Goal: Task Accomplishment & Management: Manage account settings

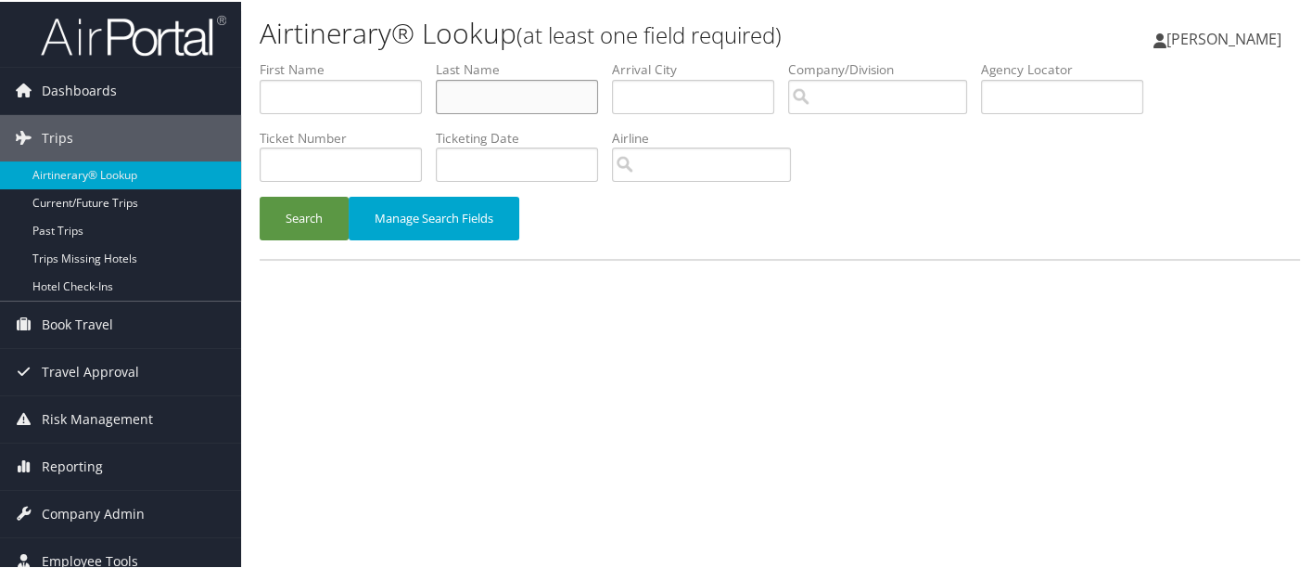
click at [529, 102] on input "text" at bounding box center [517, 95] width 162 height 34
type input "[PERSON_NAME]"
drag, startPoint x: 686, startPoint y: 62, endPoint x: 496, endPoint y: 157, distance: 212.3
click at [604, 58] on ul "First Name Last Name [PERSON_NAME] Departure City Arrival City Company/Division…" at bounding box center [780, 58] width 1041 height 0
click at [289, 222] on button "Search" at bounding box center [304, 217] width 89 height 44
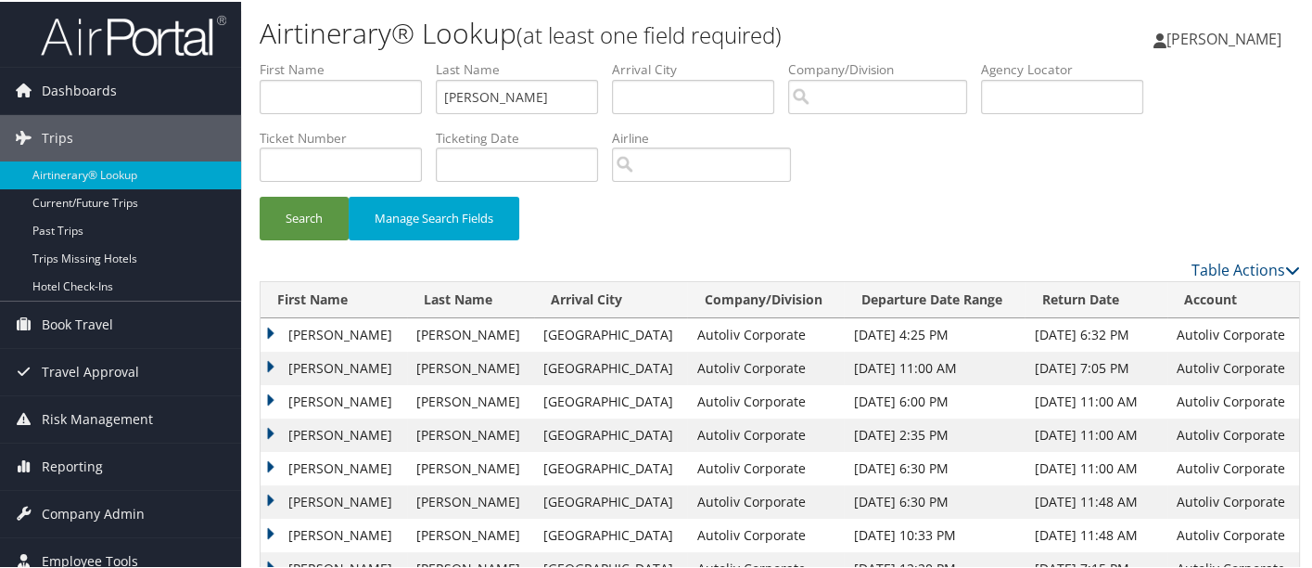
click at [264, 425] on td "STUART MARVIN" at bounding box center [334, 432] width 147 height 33
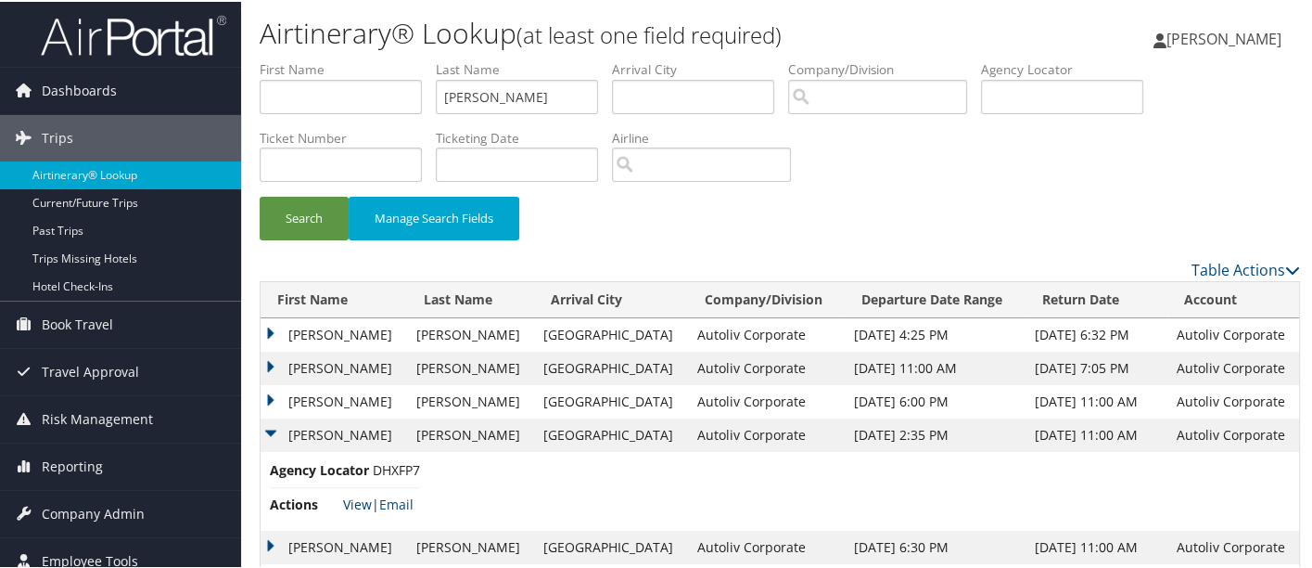
click at [352, 510] on link "View" at bounding box center [357, 502] width 29 height 18
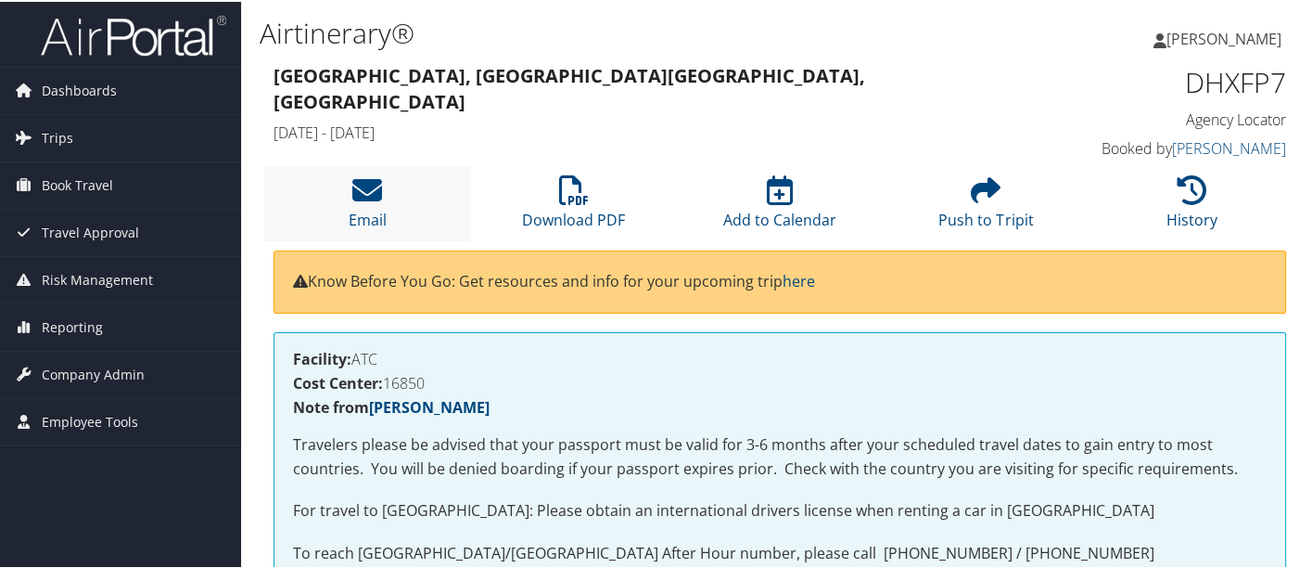
click at [388, 192] on li "Email" at bounding box center [367, 201] width 206 height 75
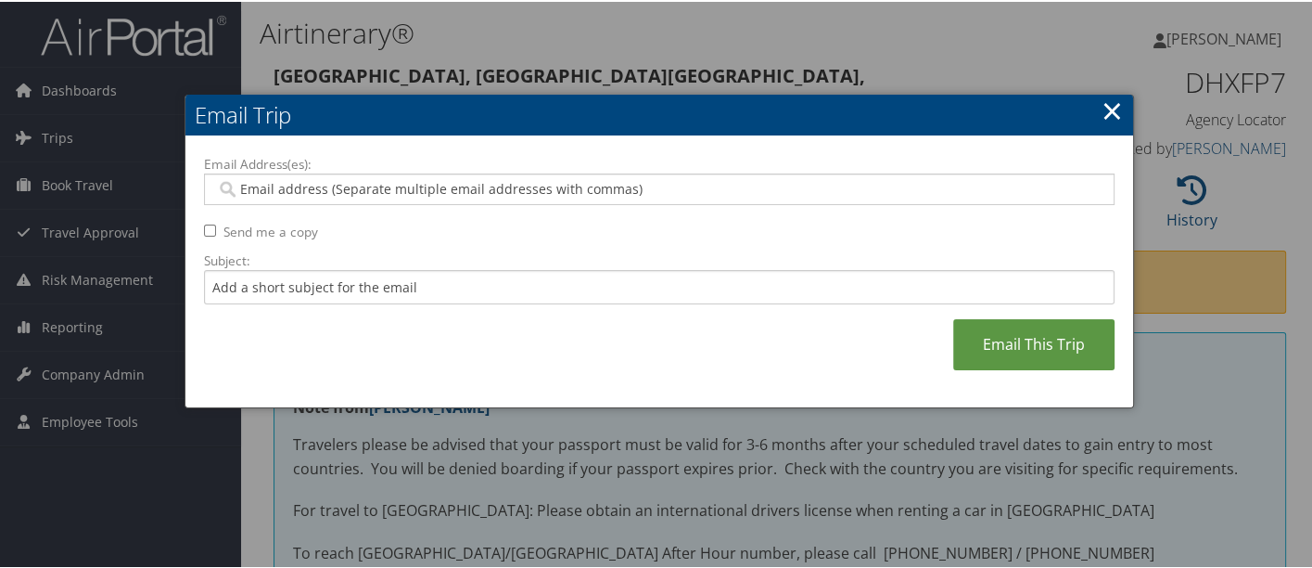
click at [415, 190] on input "Email Address(es):" at bounding box center [660, 187] width 888 height 19
type input "[PERSON_NAME]"
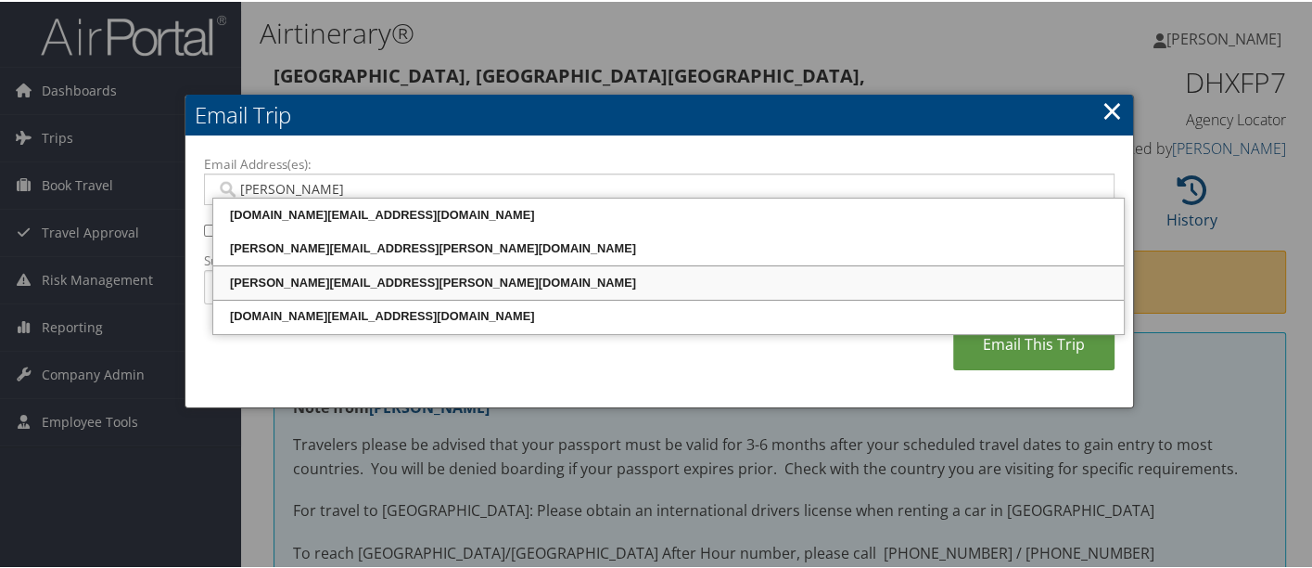
click at [330, 281] on div "[PERSON_NAME][EMAIL_ADDRESS][PERSON_NAME][DOMAIN_NAME]" at bounding box center [668, 281] width 905 height 19
type input "[PERSON_NAME][EMAIL_ADDRESS][PERSON_NAME][DOMAIN_NAME]"
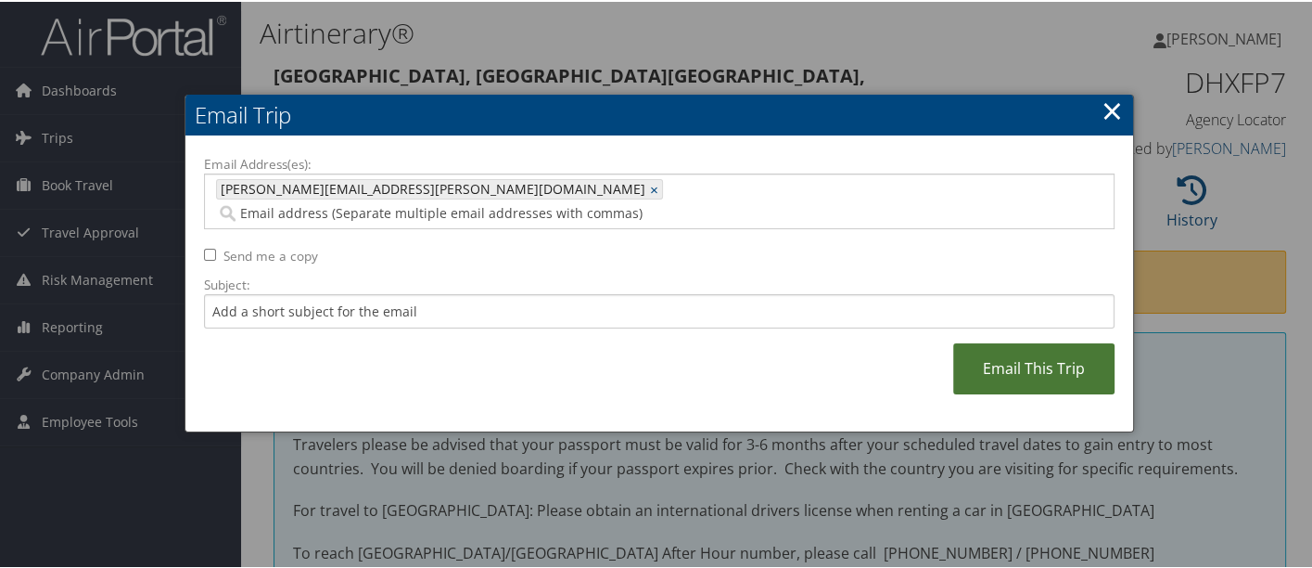
click at [1034, 347] on link "Email This Trip" at bounding box center [1033, 366] width 161 height 51
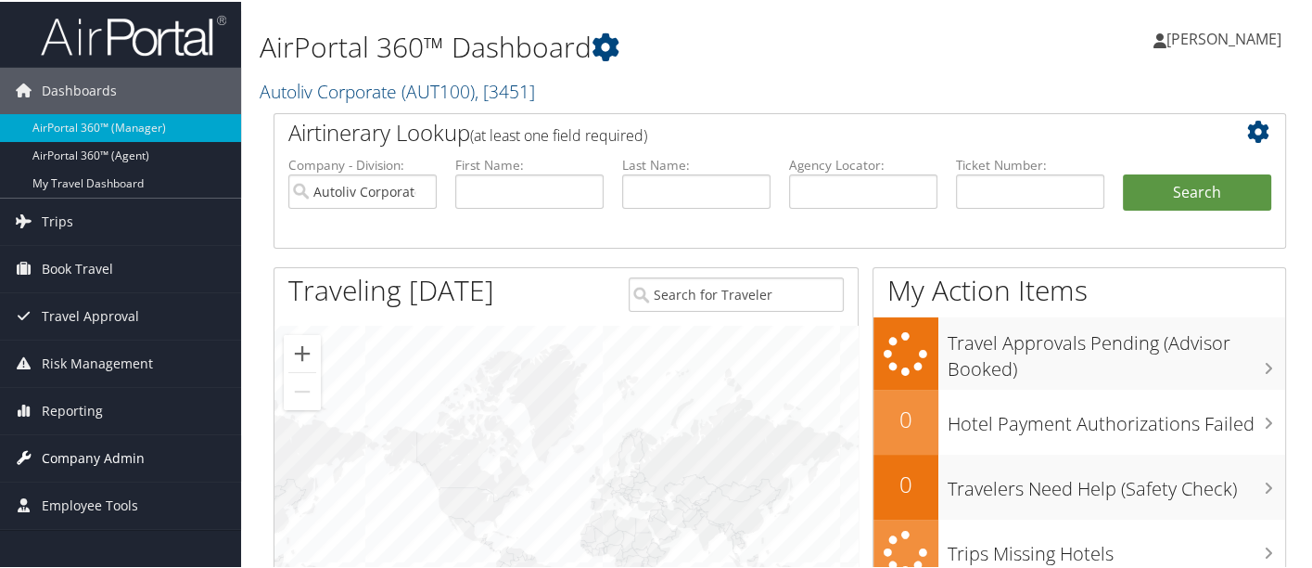
click at [93, 445] on span "Company Admin" at bounding box center [93, 456] width 103 height 46
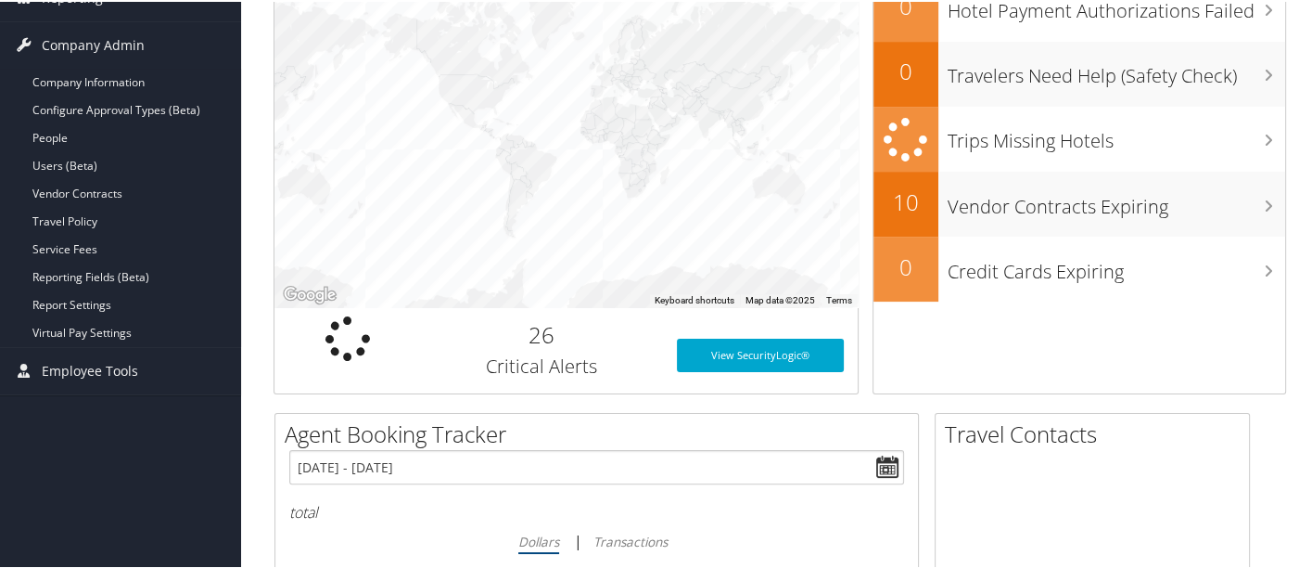
scroll to position [477, 0]
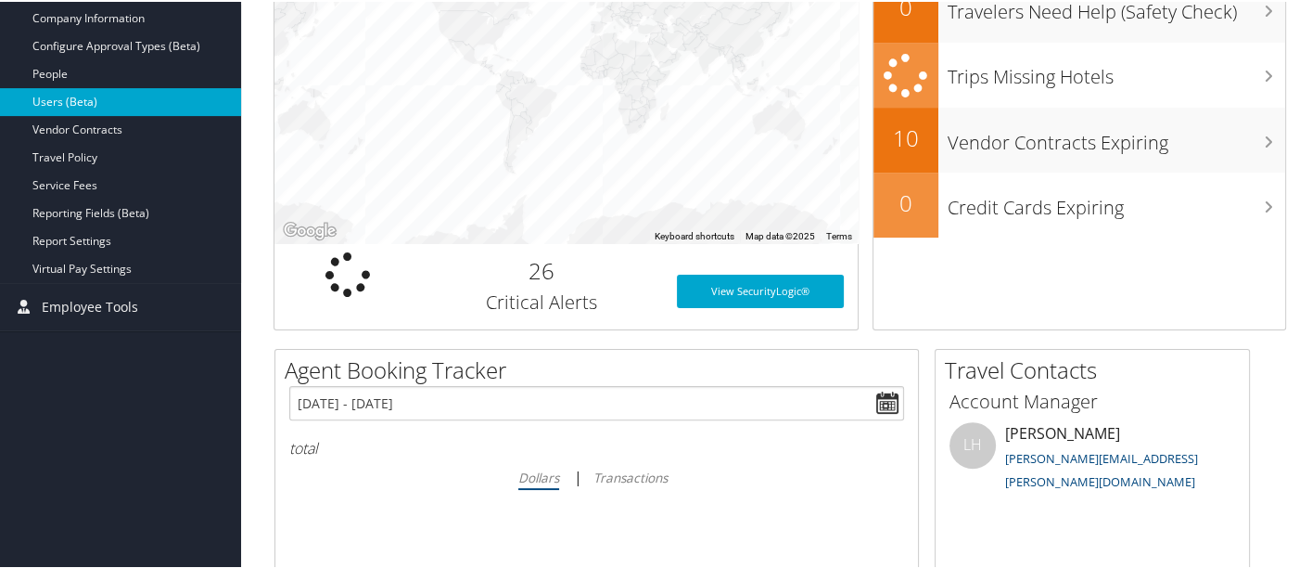
click at [110, 94] on link "Users (Beta)" at bounding box center [120, 100] width 241 height 28
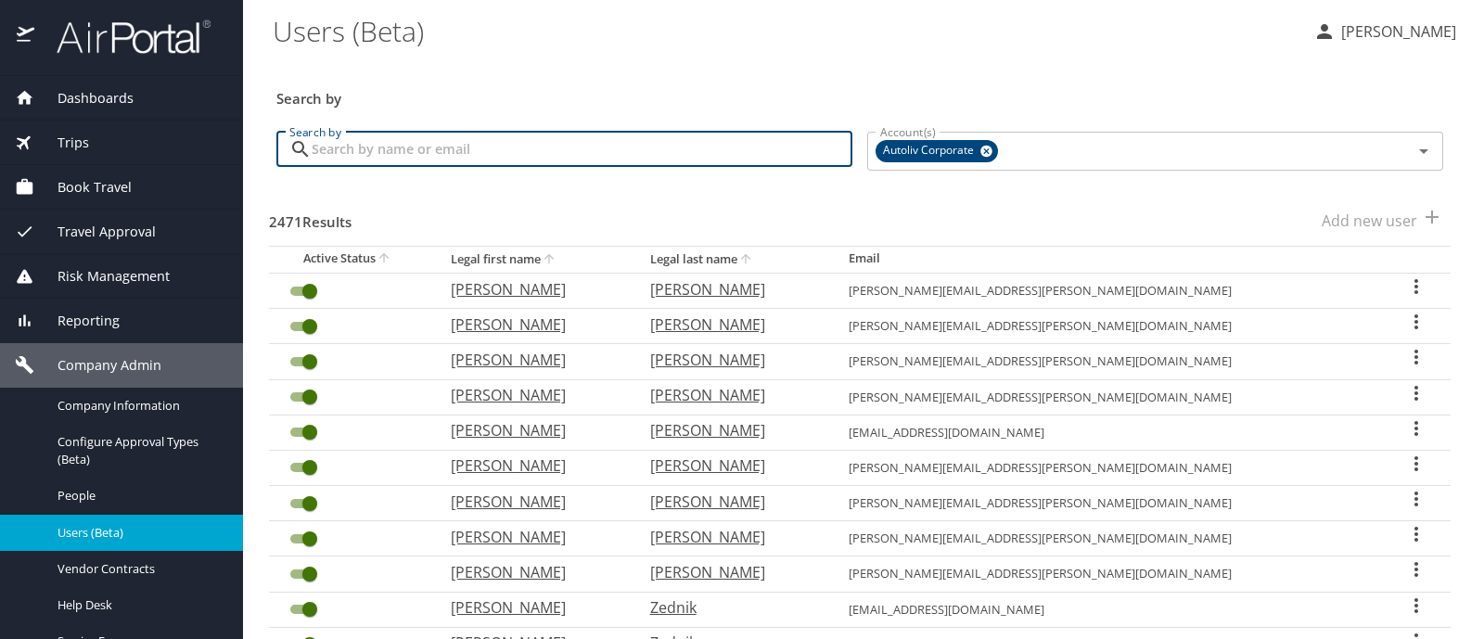
click at [395, 156] on input "Search by" at bounding box center [582, 149] width 541 height 35
type input "cooper"
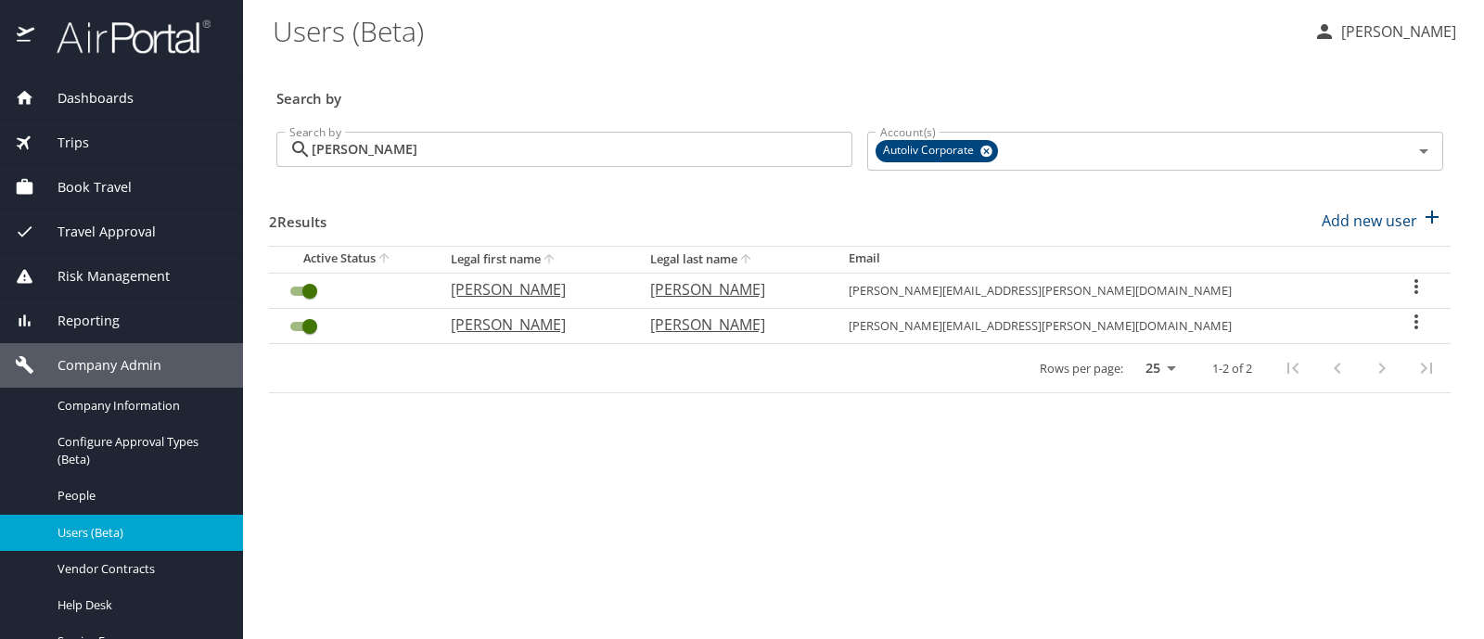
click at [1408, 318] on icon "User Search Table" at bounding box center [1416, 322] width 22 height 22
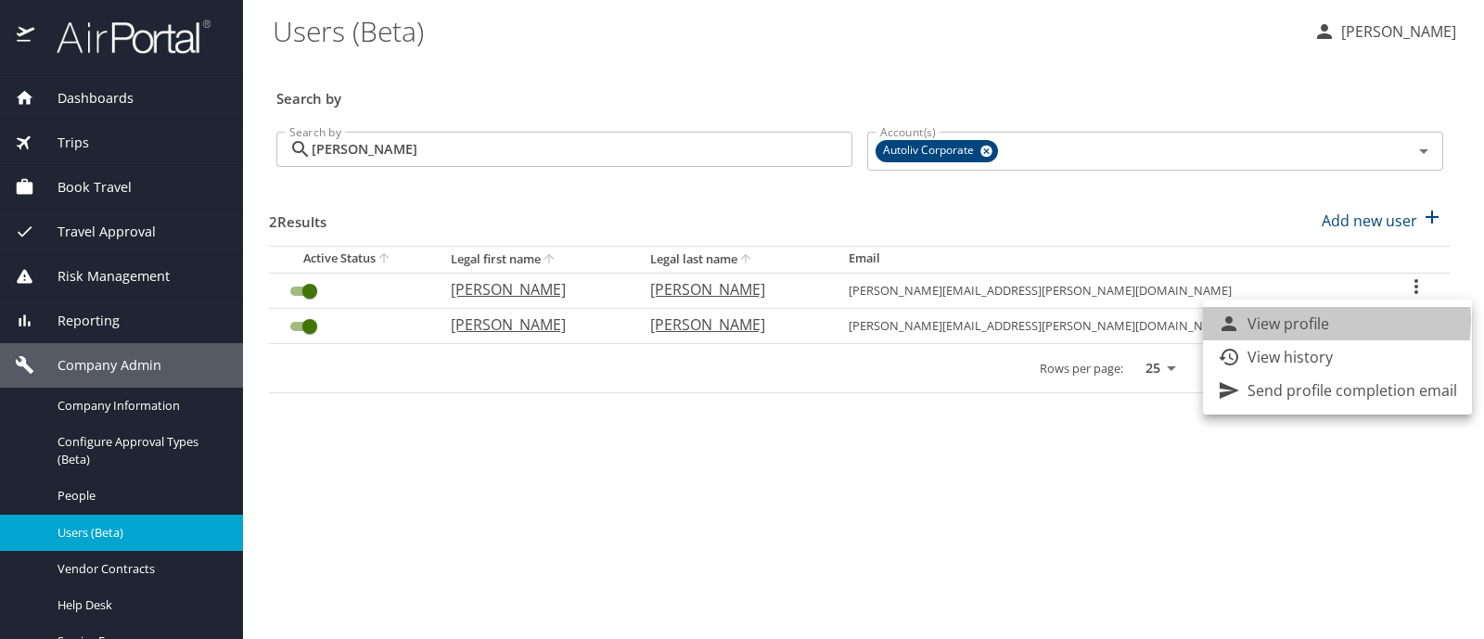
click at [1305, 320] on p "View profile" at bounding box center [1288, 324] width 82 height 22
select select "US"
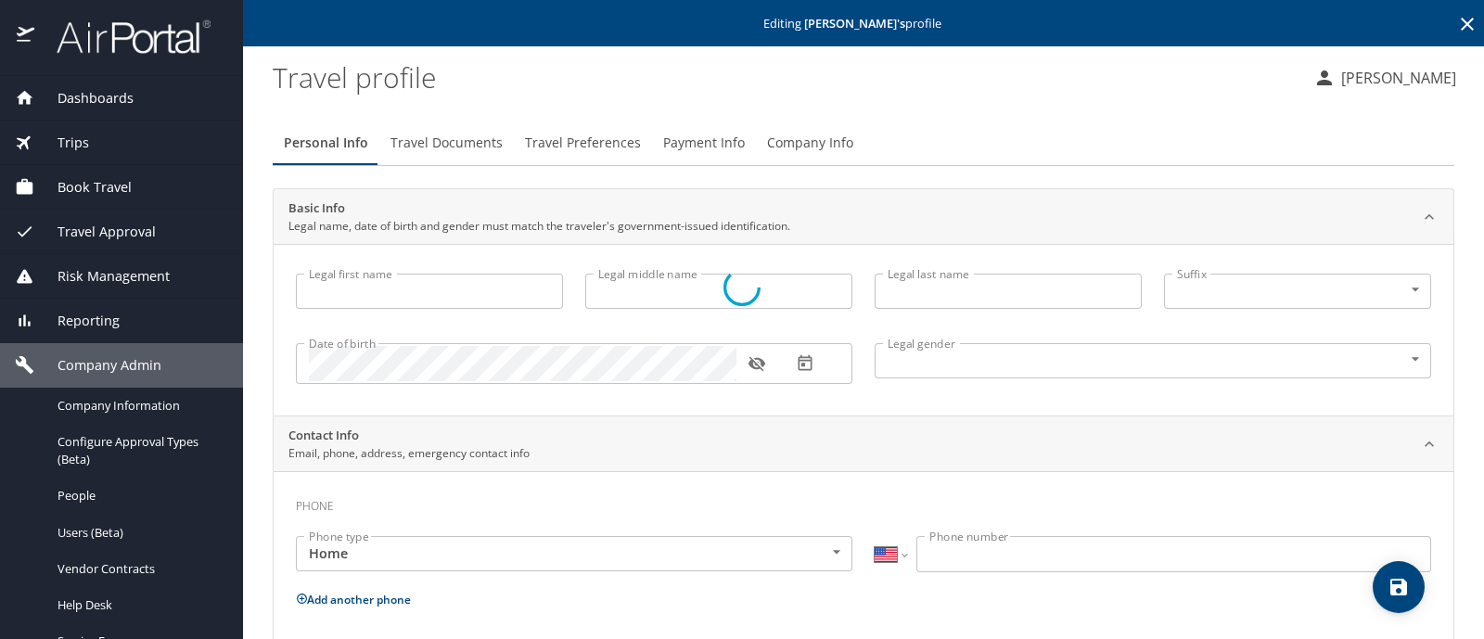
type input "William"
type input "Stewart"
type input "Cooper"
type input "III"
type input "Male"
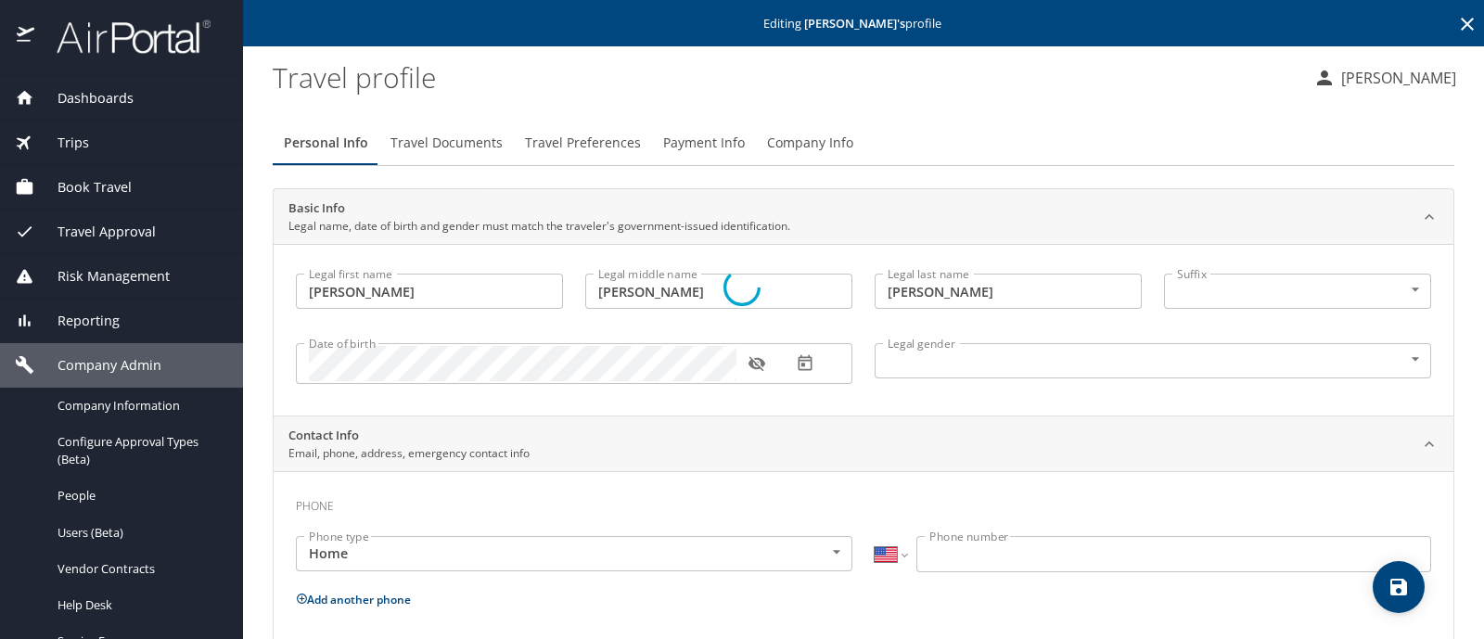
select select "US"
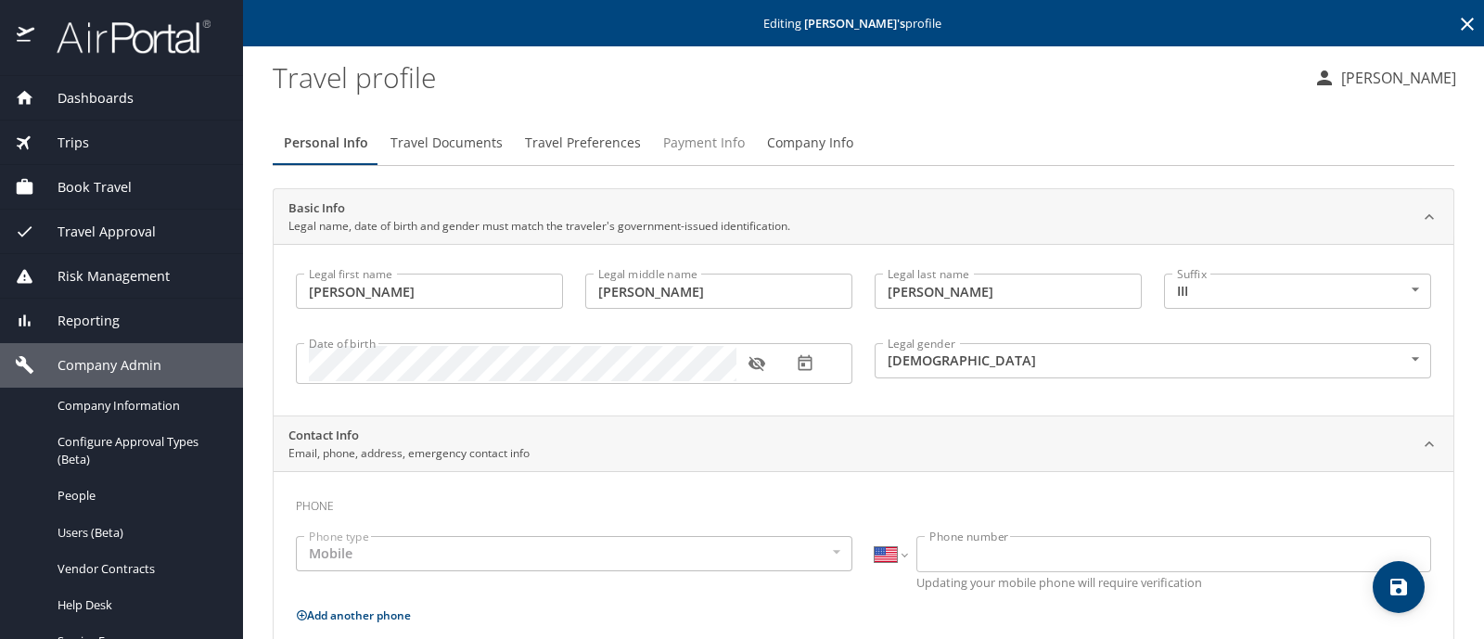
click at [693, 143] on span "Payment Info" at bounding box center [704, 143] width 82 height 23
